Goal: Information Seeking & Learning: Learn about a topic

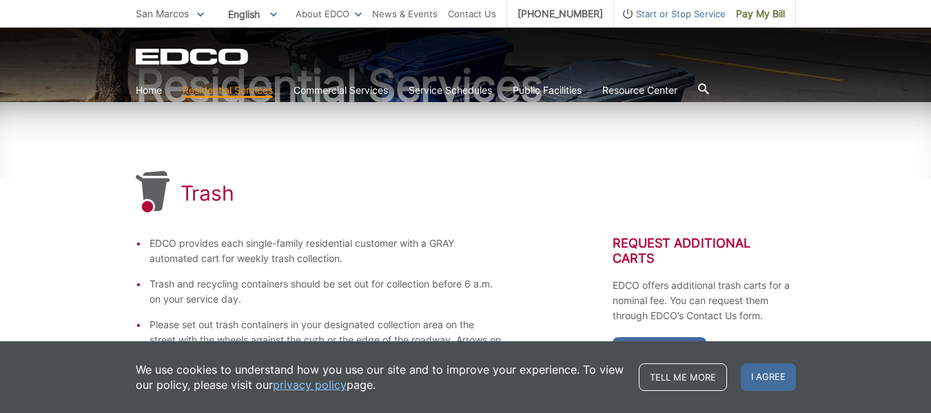
scroll to position [207, 0]
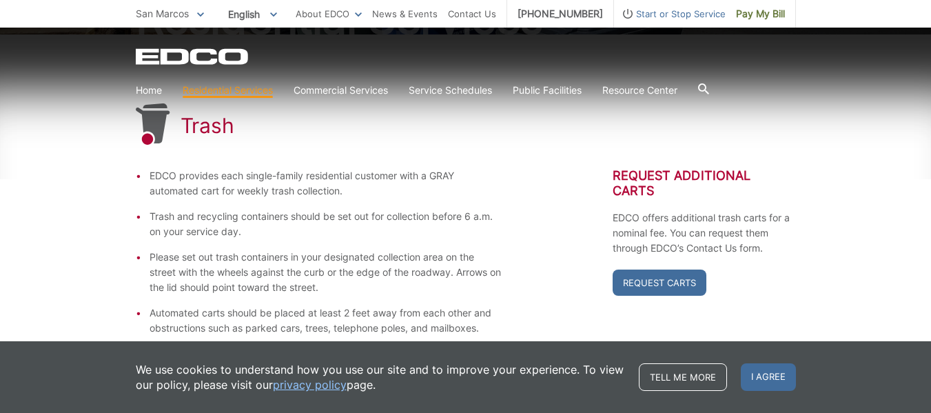
click at [594, 170] on div "EDCO provides each single-family residential customer with a GRAY automated car…" at bounding box center [466, 272] width 660 height 208
click at [322, 384] on link "privacy policy" at bounding box center [310, 384] width 74 height 15
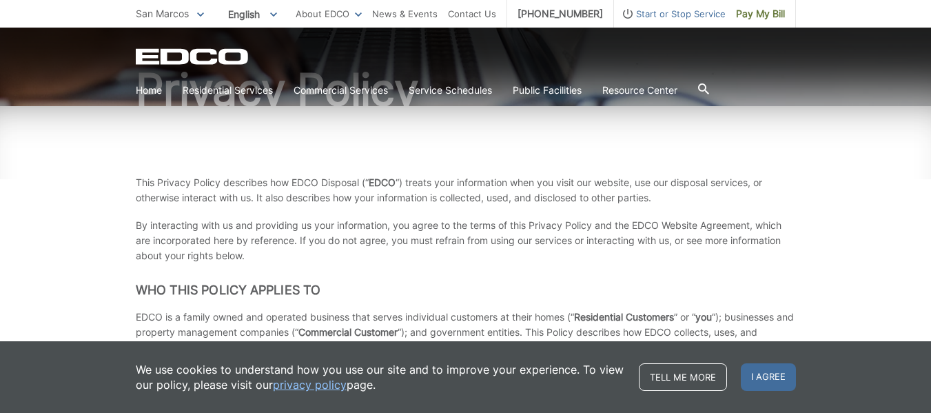
scroll to position [138, 0]
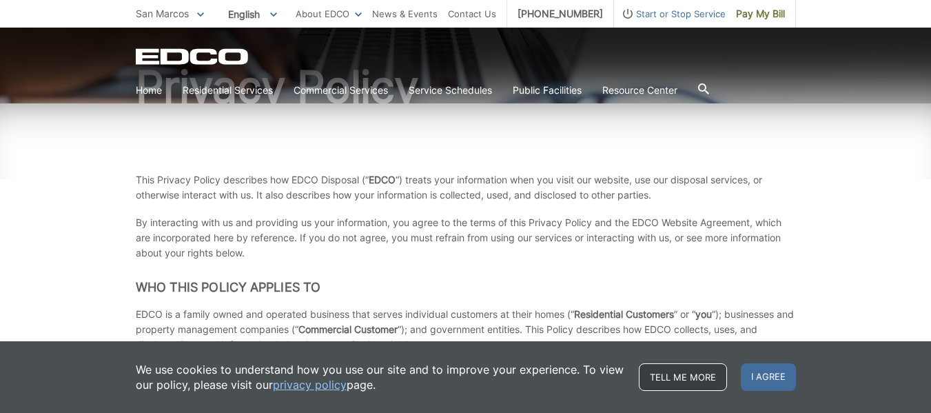
click at [675, 376] on link "Tell me more" at bounding box center [683, 377] width 88 height 28
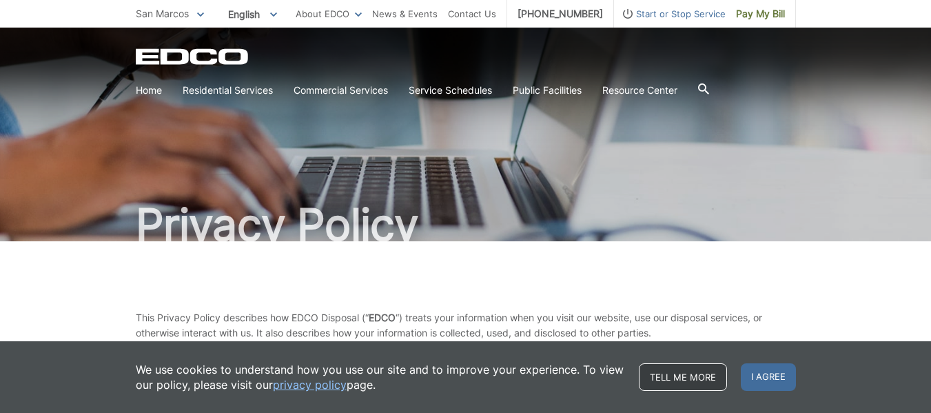
click at [677, 373] on link "Tell me more" at bounding box center [683, 377] width 88 height 28
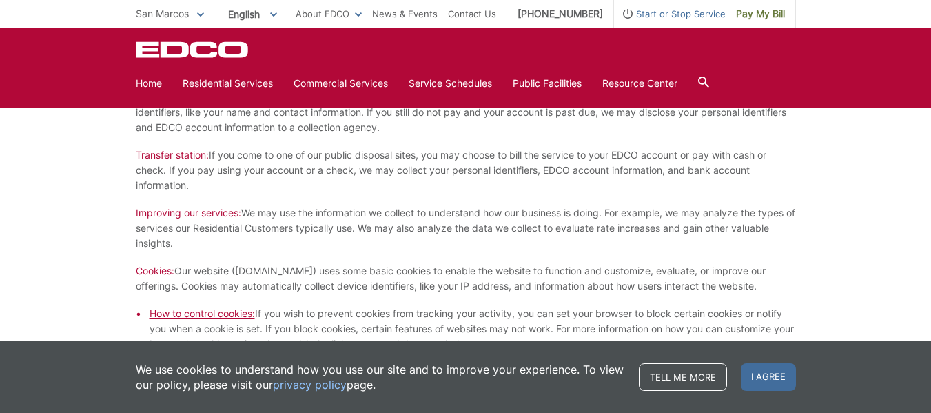
scroll to position [965, 0]
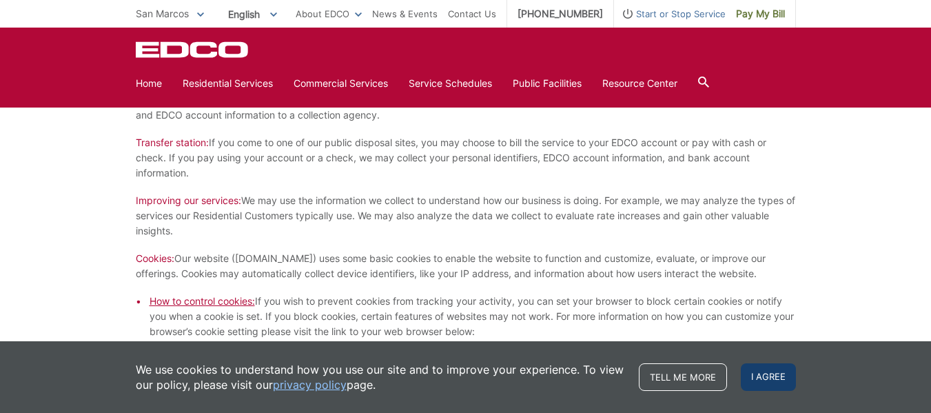
click at [767, 376] on span "I agree" at bounding box center [768, 377] width 55 height 28
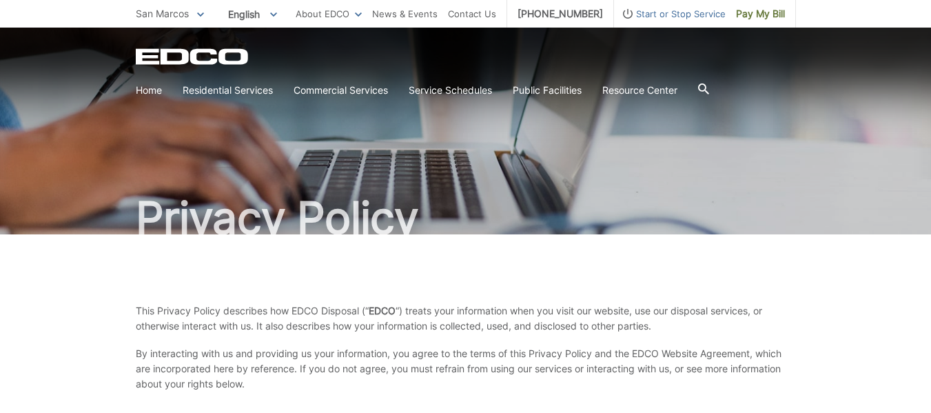
scroll to position [0, 0]
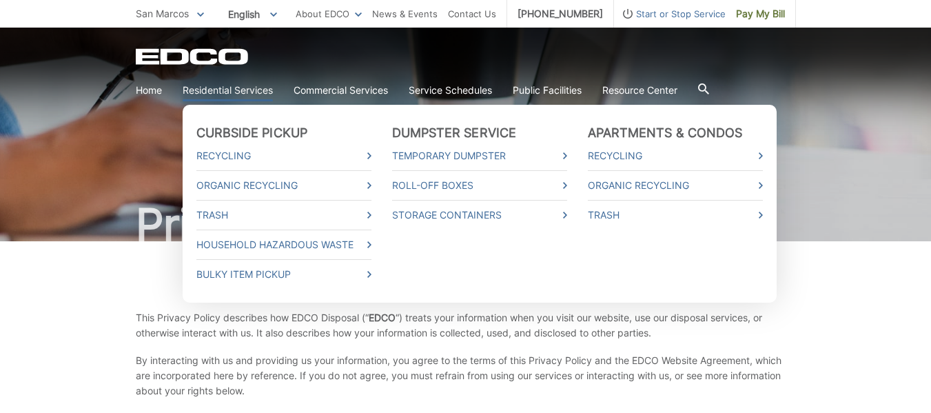
click at [261, 90] on link "Residential Services" at bounding box center [228, 90] width 90 height 15
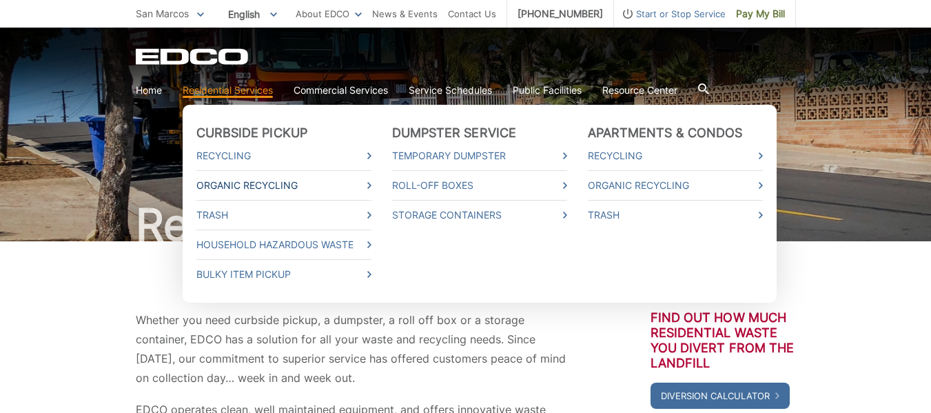
click at [293, 185] on link "Organic Recycling" at bounding box center [283, 185] width 175 height 15
